Goal: Navigation & Orientation: Find specific page/section

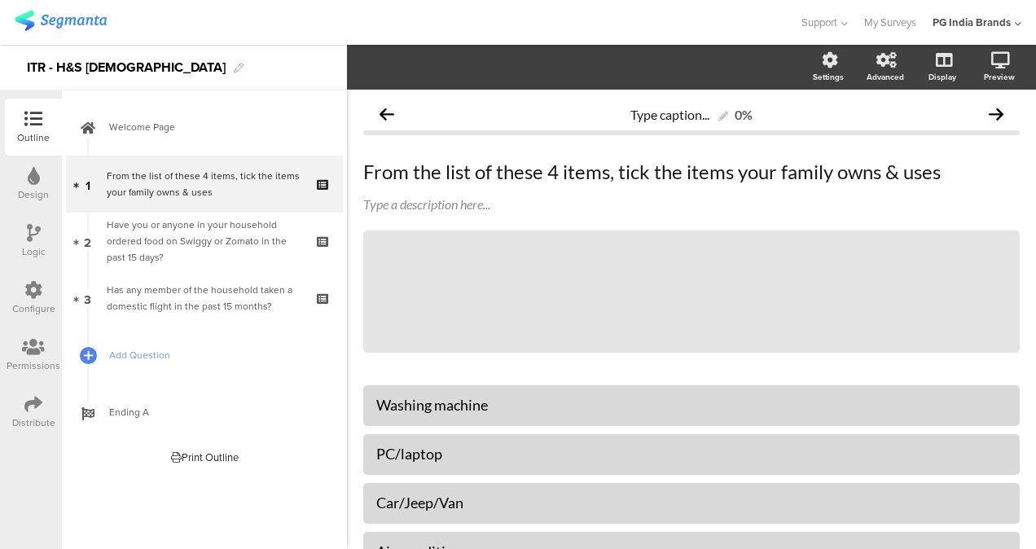
click at [84, 23] on img at bounding box center [61, 21] width 92 height 20
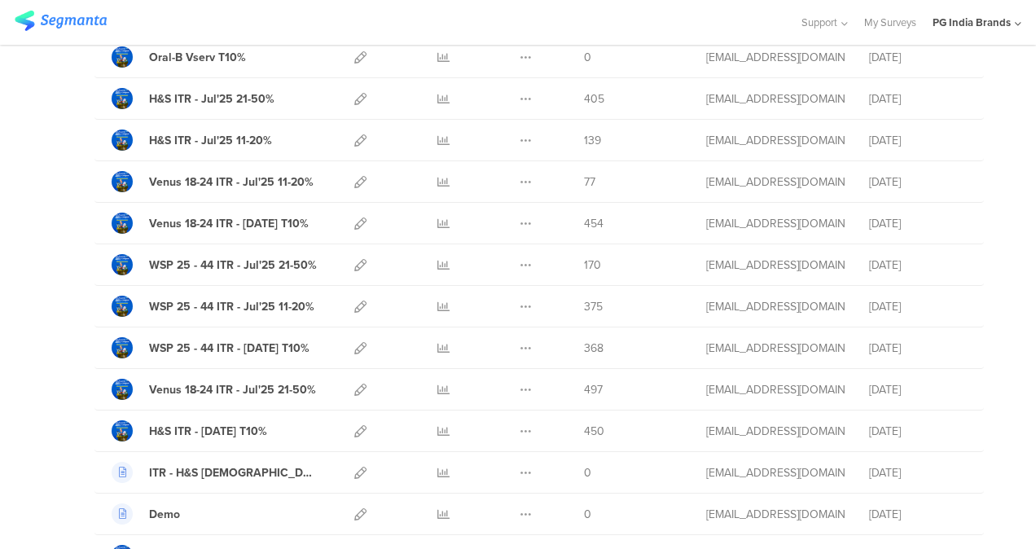
scroll to position [272, 0]
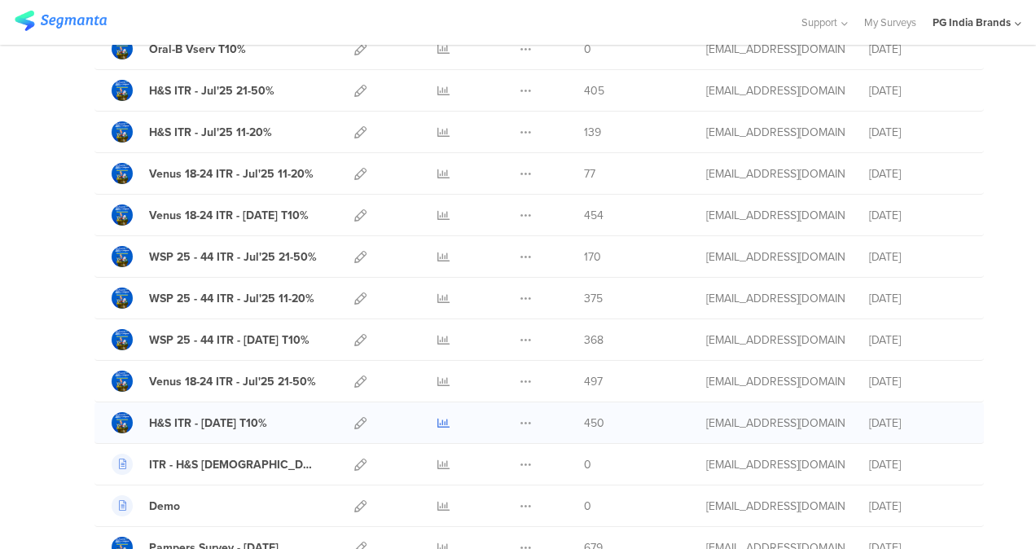
click at [437, 419] on icon at bounding box center [443, 423] width 12 height 12
click at [437, 376] on icon at bounding box center [443, 382] width 12 height 12
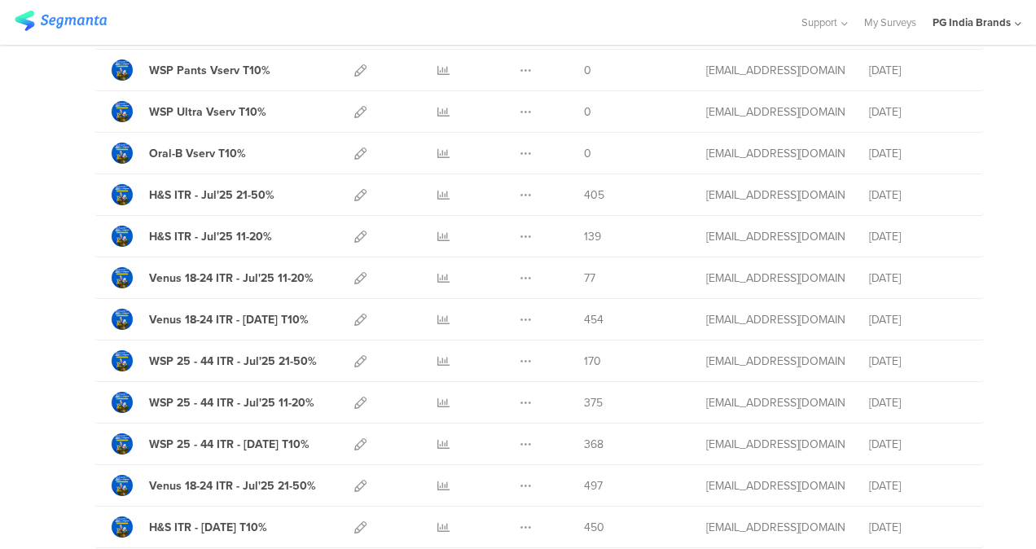
scroll to position [165, 0]
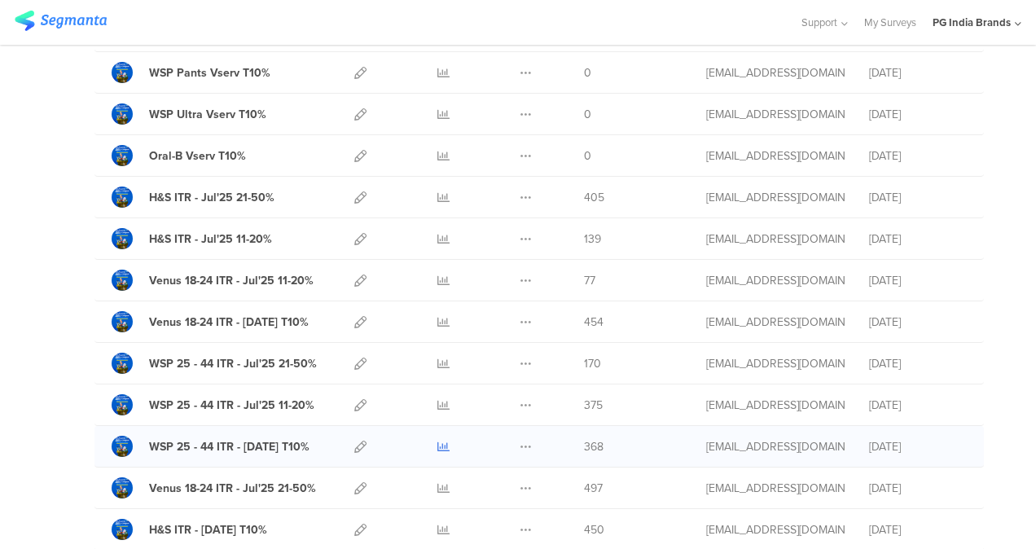
click at [437, 442] on icon at bounding box center [443, 447] width 12 height 12
click at [437, 403] on icon at bounding box center [443, 405] width 12 height 12
click at [437, 233] on icon at bounding box center [443, 239] width 12 height 12
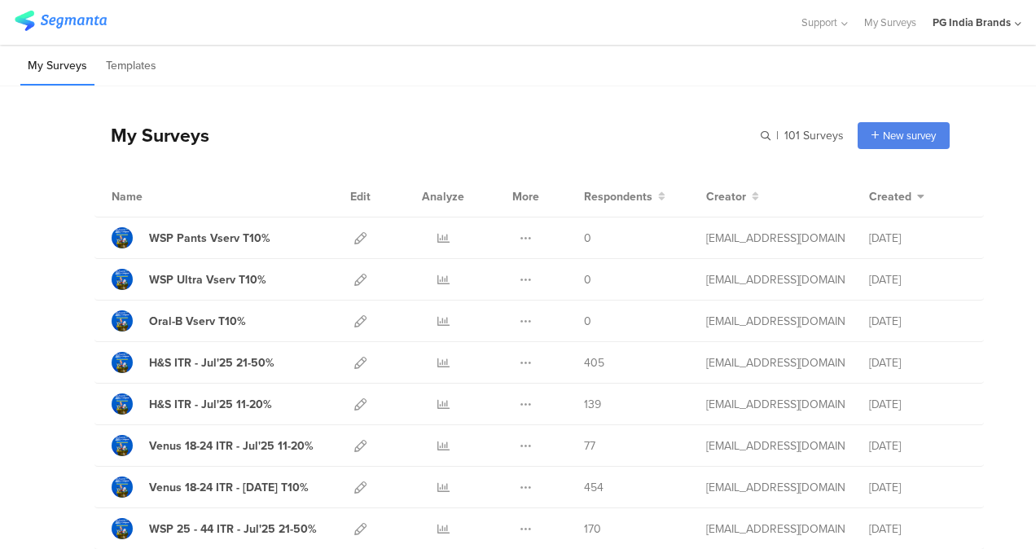
scroll to position [152, 0]
